Goal: Check status: Check status

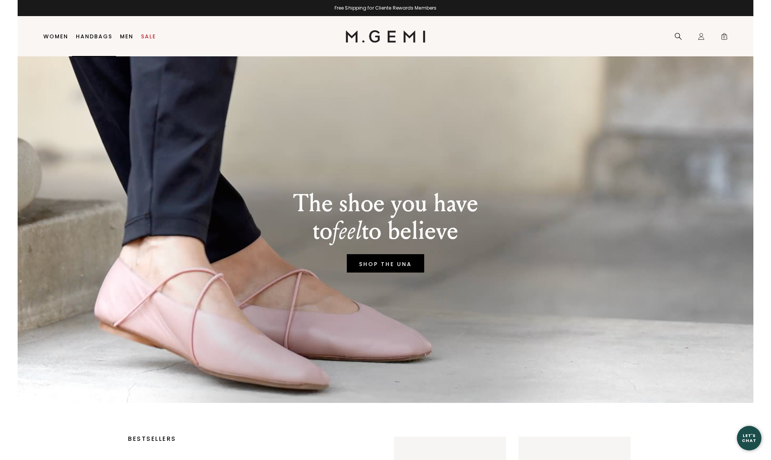
click at [61, 38] on link "Women" at bounding box center [55, 36] width 25 height 6
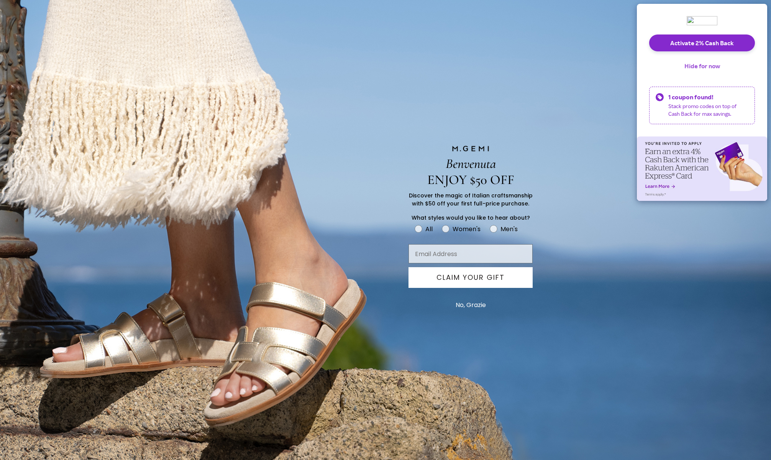
click at [712, 64] on button "Hide for now" at bounding box center [702, 65] width 48 height 17
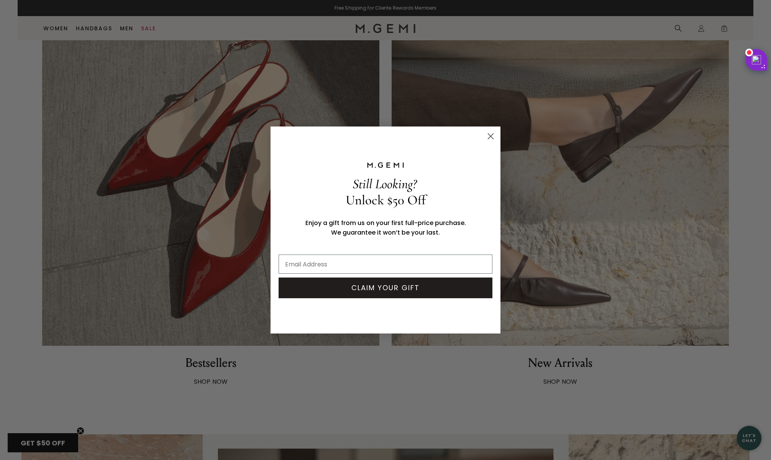
scroll to position [658, 0]
click at [492, 139] on circle "Close dialog" at bounding box center [490, 136] width 13 height 13
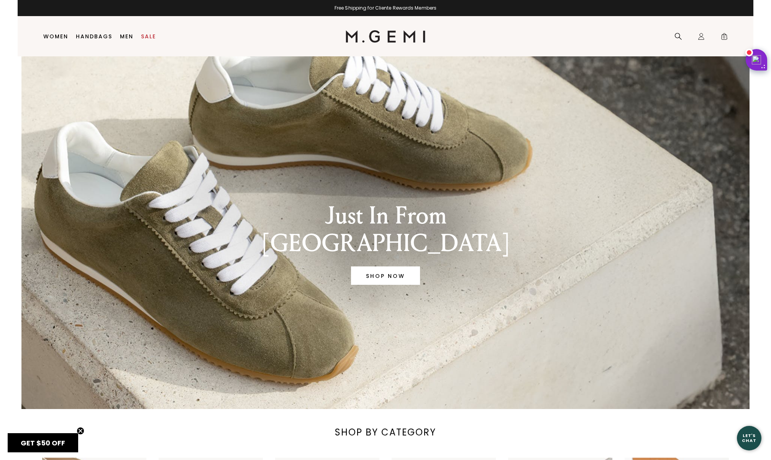
scroll to position [0, 0]
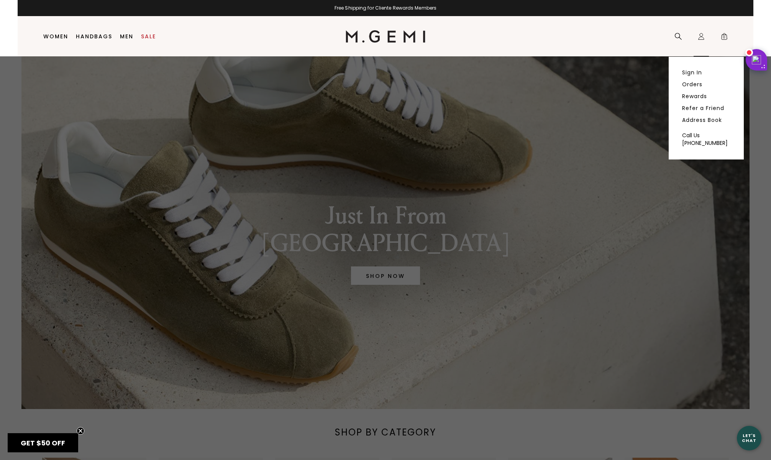
click at [693, 31] on div "Icons/20x20/profile@2x Sign In Orders Rewards Refer a Friend Address Book Call …" at bounding box center [700, 36] width 15 height 40
click at [707, 37] on div "Icons/20x20/profile@2x Sign In Orders Rewards Refer a Friend Address Book Call …" at bounding box center [700, 36] width 15 height 40
click at [695, 39] on div "Icons/20x20/profile@2x Sign In Orders Rewards Refer a Friend Address Book Call …" at bounding box center [700, 36] width 15 height 40
click at [700, 38] on icon "Icons/20x20/profile@2x" at bounding box center [701, 37] width 8 height 8
click at [689, 74] on link "Sign In" at bounding box center [692, 72] width 20 height 7
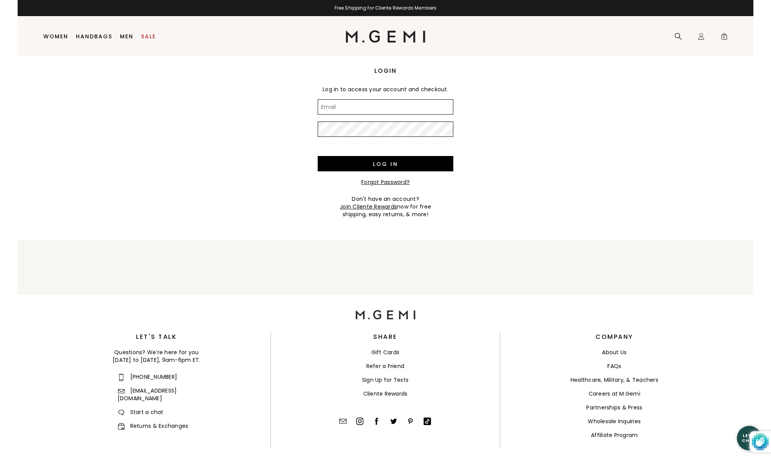
type input "[EMAIL_ADDRESS][DOMAIN_NAME]"
click at [393, 173] on div "Log in" at bounding box center [386, 161] width 136 height 34
click at [392, 167] on input "Log in" at bounding box center [386, 163] width 136 height 15
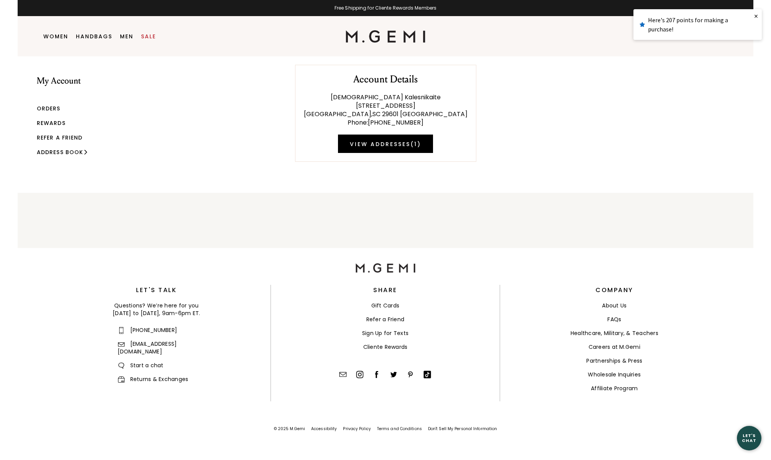
click at [52, 109] on link "Orders" at bounding box center [49, 109] width 24 height 8
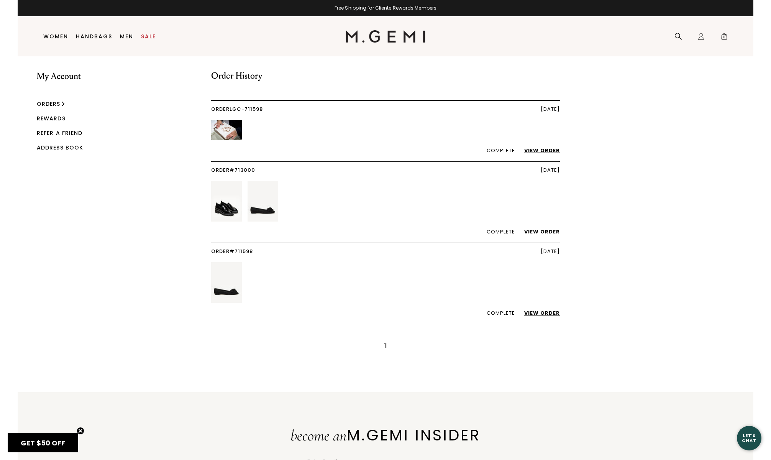
scroll to position [4, 0]
click at [212, 127] on img at bounding box center [226, 131] width 31 height 20
click at [231, 129] on img at bounding box center [226, 131] width 31 height 20
click at [543, 151] on link "View Order" at bounding box center [537, 150] width 43 height 7
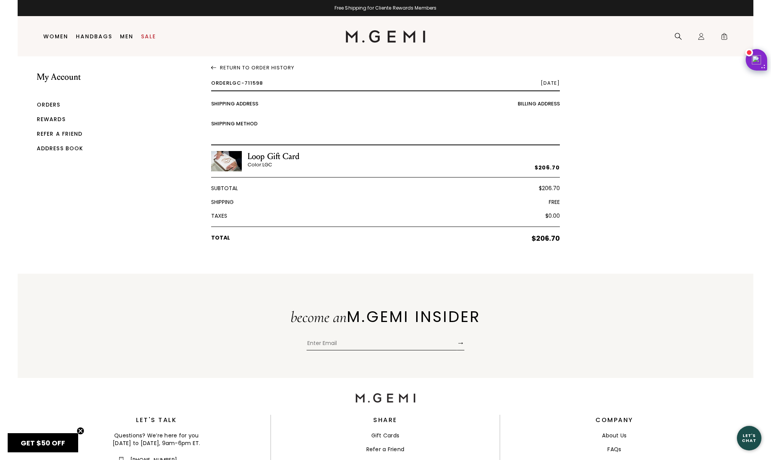
click at [52, 105] on link "Orders" at bounding box center [49, 105] width 24 height 8
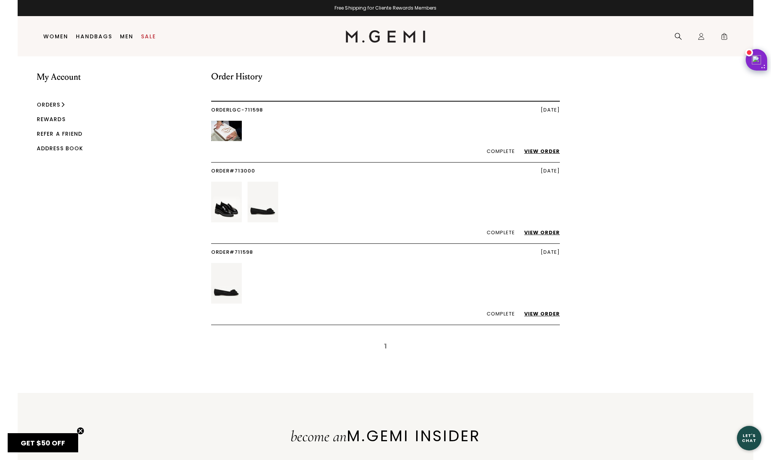
click at [542, 313] on link "View Order" at bounding box center [537, 313] width 43 height 7
click at [558, 232] on link "View Order" at bounding box center [537, 232] width 43 height 7
click at [228, 129] on img at bounding box center [226, 131] width 31 height 20
click at [543, 151] on link "View Order" at bounding box center [537, 150] width 43 height 7
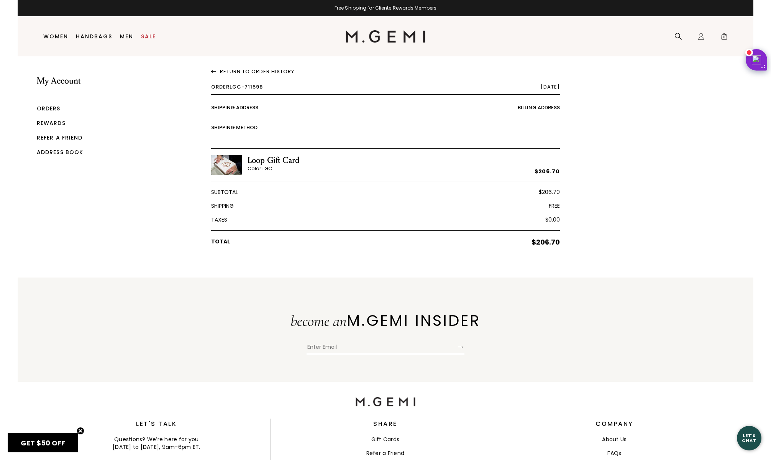
click at [227, 163] on img at bounding box center [226, 165] width 31 height 20
click at [175, 201] on div "My Account Orders Rewards Refer a Friend Address Book Return To Order History O…" at bounding box center [385, 156] width 735 height 200
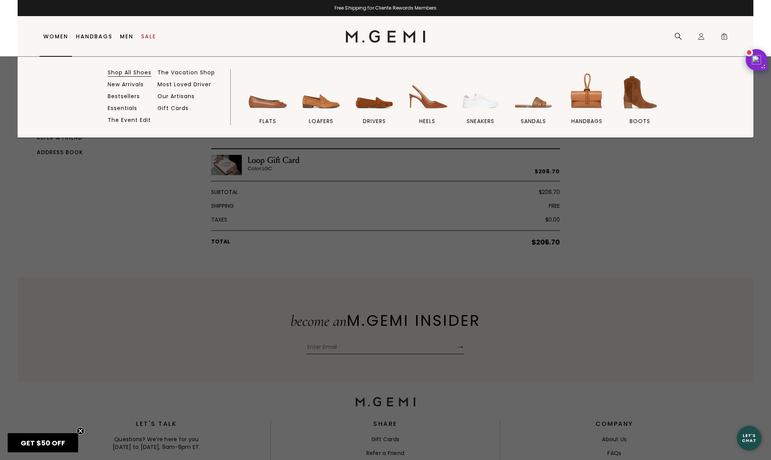
click at [141, 70] on link "Shop All Shoes" at bounding box center [130, 72] width 44 height 7
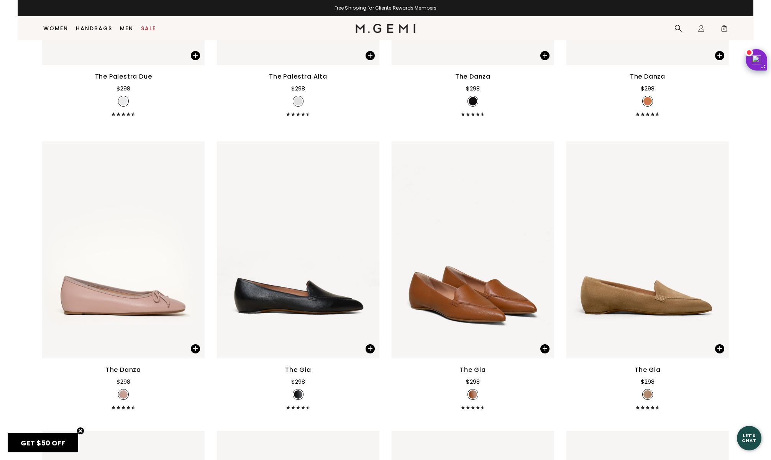
scroll to position [5496, 0]
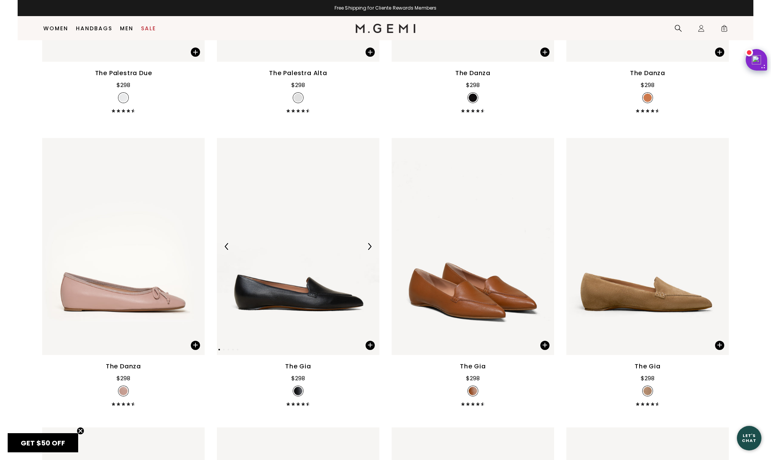
click at [371, 250] on img at bounding box center [369, 246] width 7 height 7
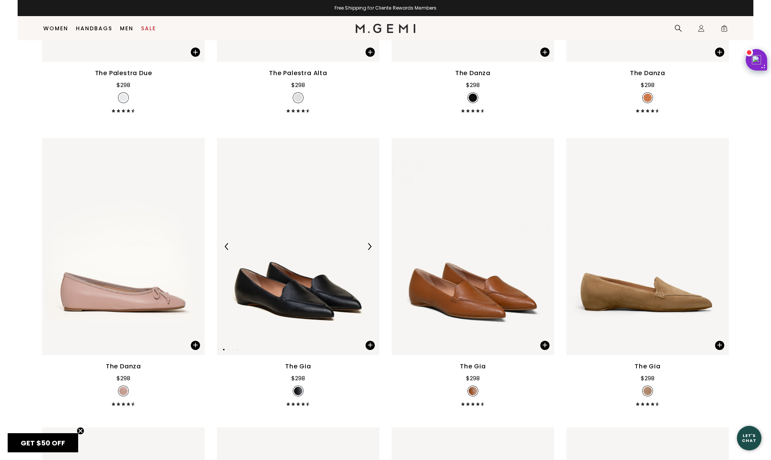
click at [371, 250] on img at bounding box center [369, 246] width 7 height 7
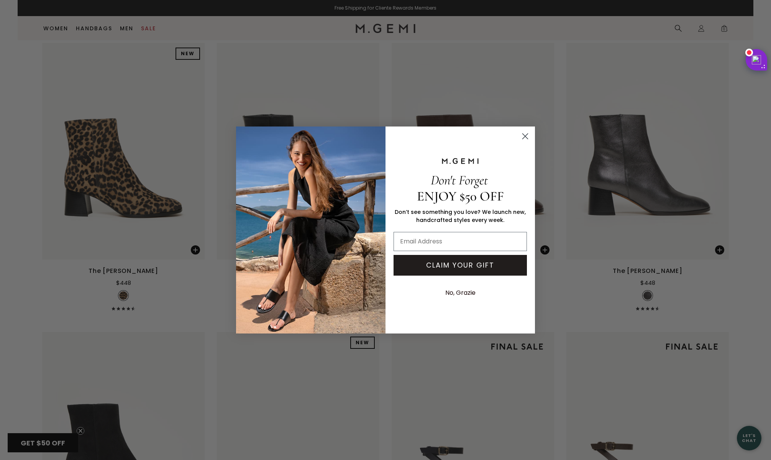
scroll to position [11677, 0]
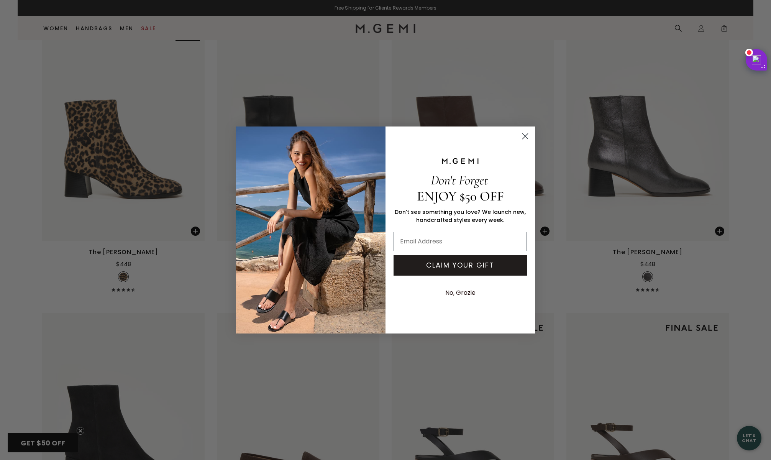
click at [525, 136] on icon "Close dialog" at bounding box center [524, 136] width 5 height 5
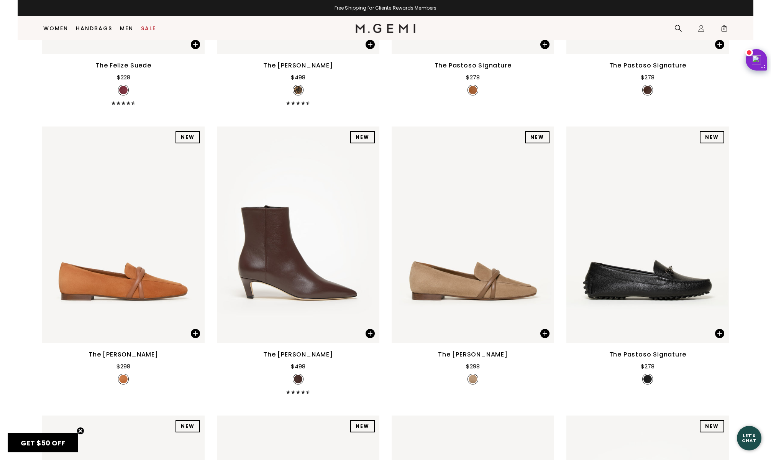
scroll to position [14190, 0]
